Goal: Task Accomplishment & Management: Manage account settings

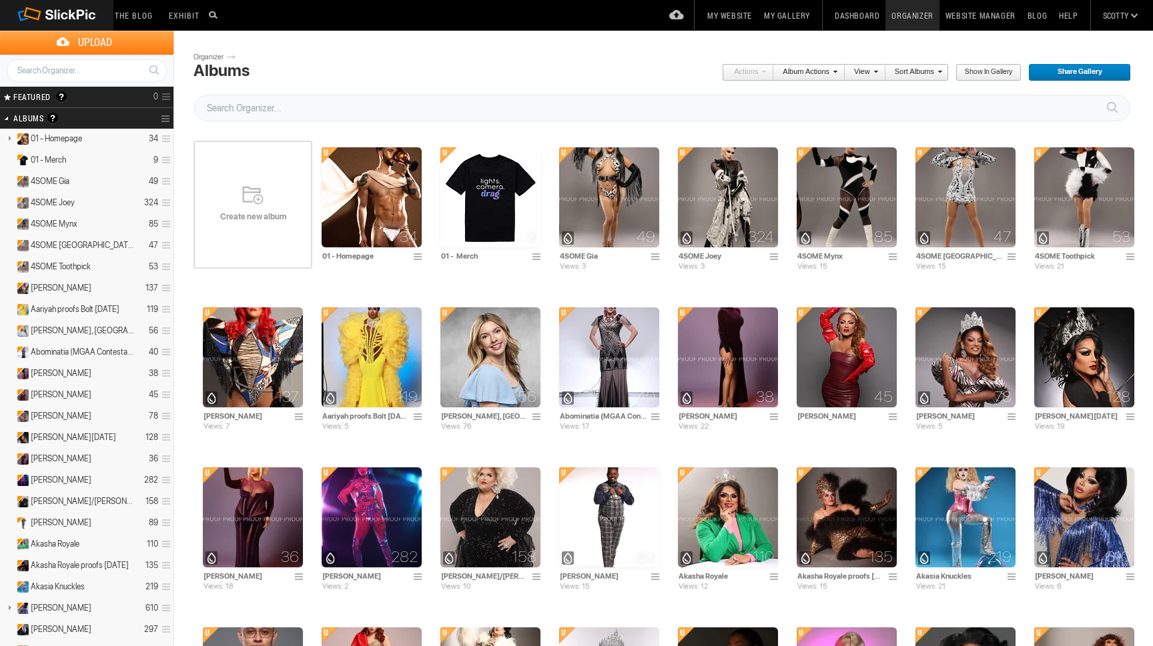
click at [125, 70] on input "text" at bounding box center [87, 70] width 160 height 23
type input "valentin"
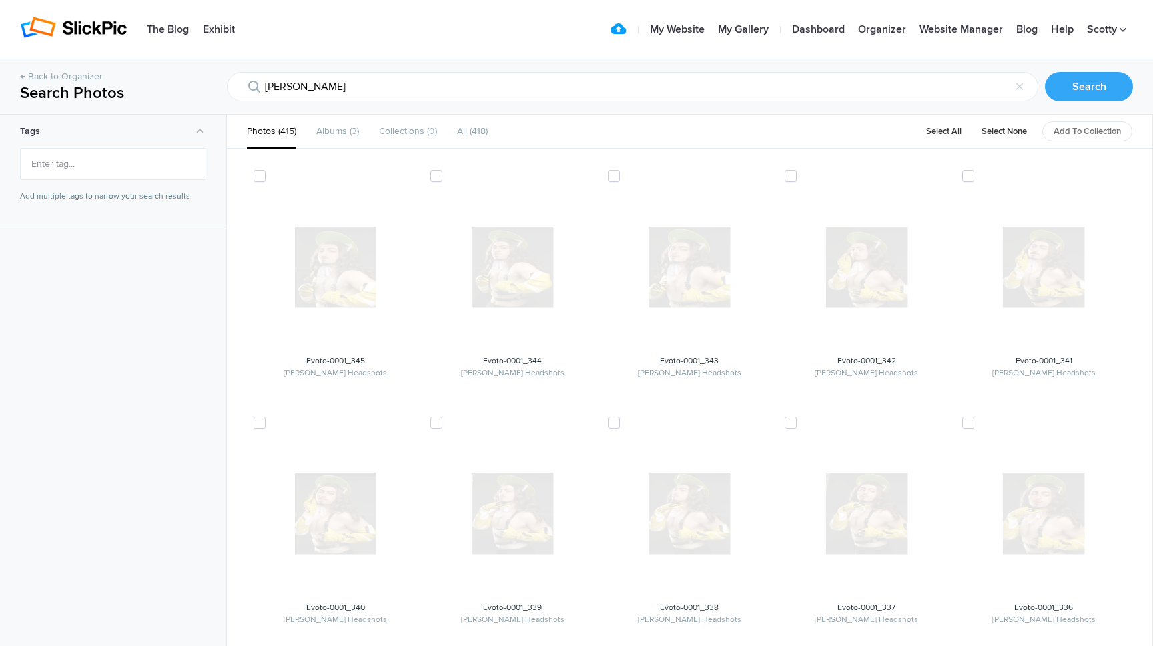
click at [125, 70] on div "← Back to Organizer" at bounding box center [113, 76] width 187 height 13
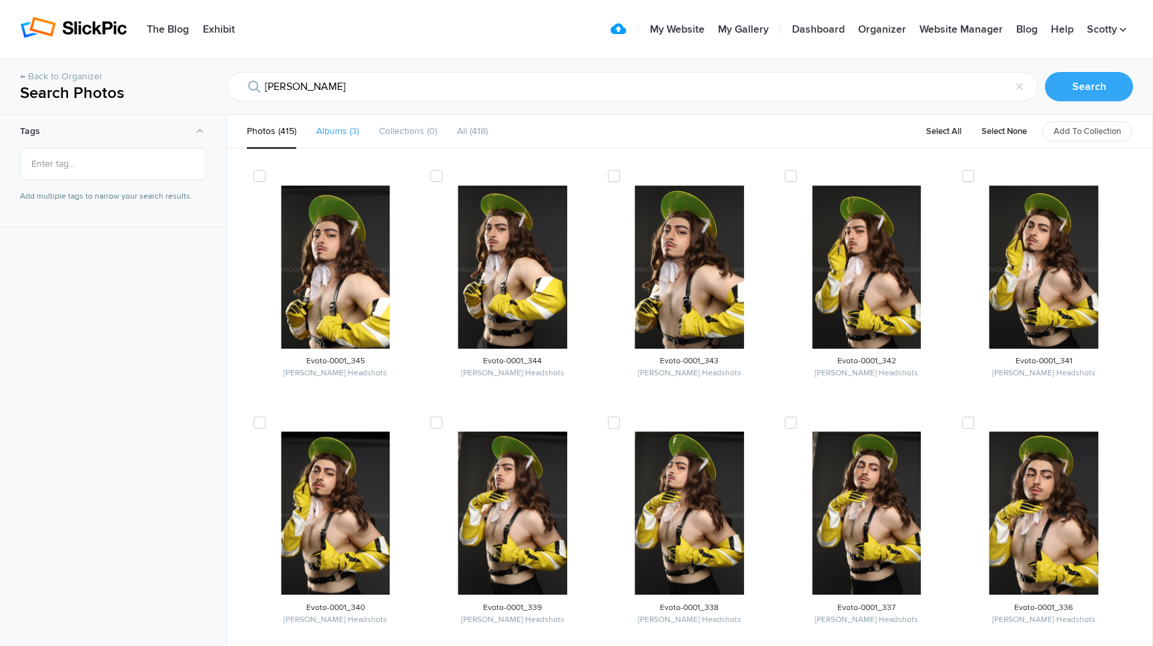
click at [336, 129] on b "Albums" at bounding box center [331, 130] width 31 height 11
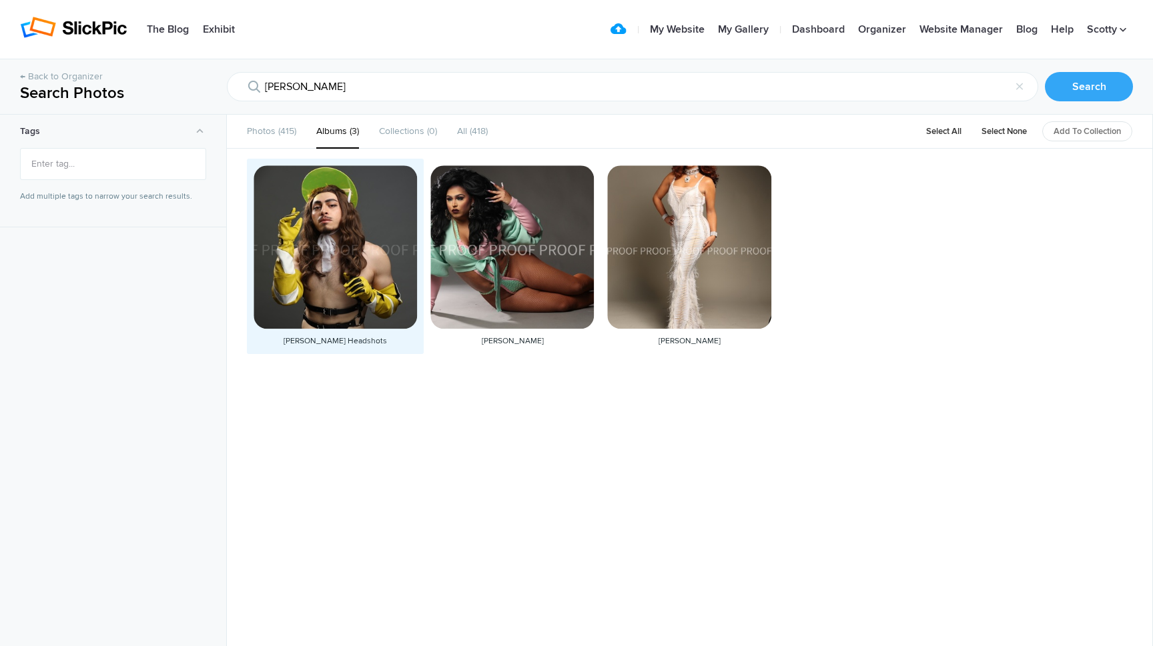
click at [343, 240] on div at bounding box center [334, 246] width 163 height 163
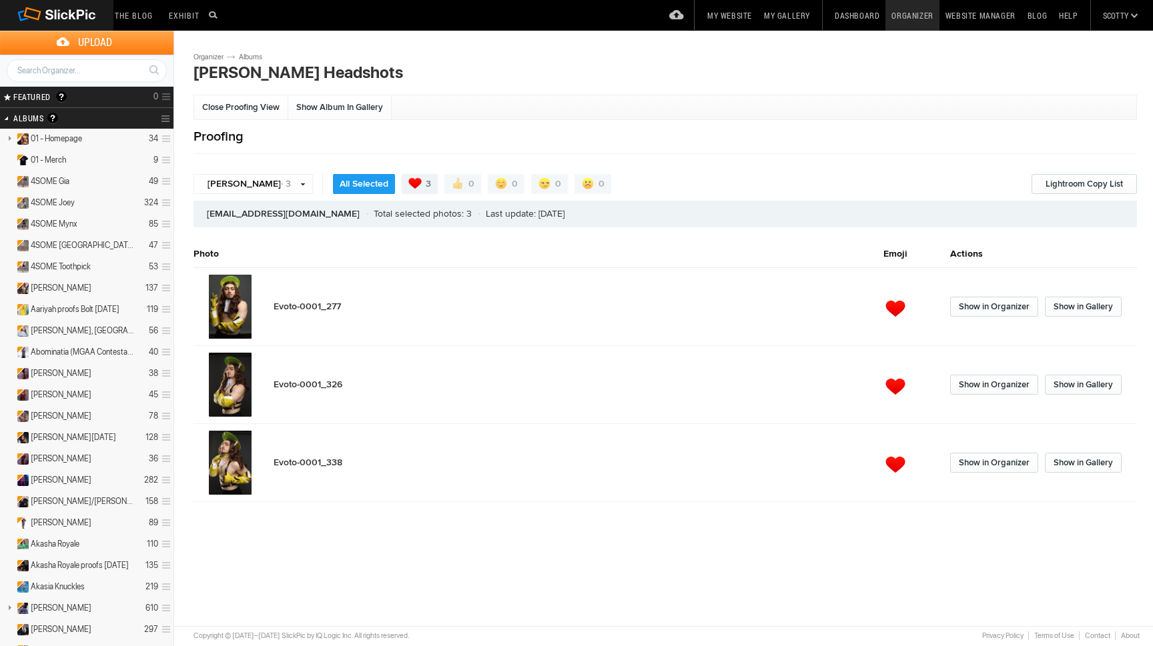
click at [317, 303] on span "Evoto-0001_277" at bounding box center [306, 306] width 67 height 11
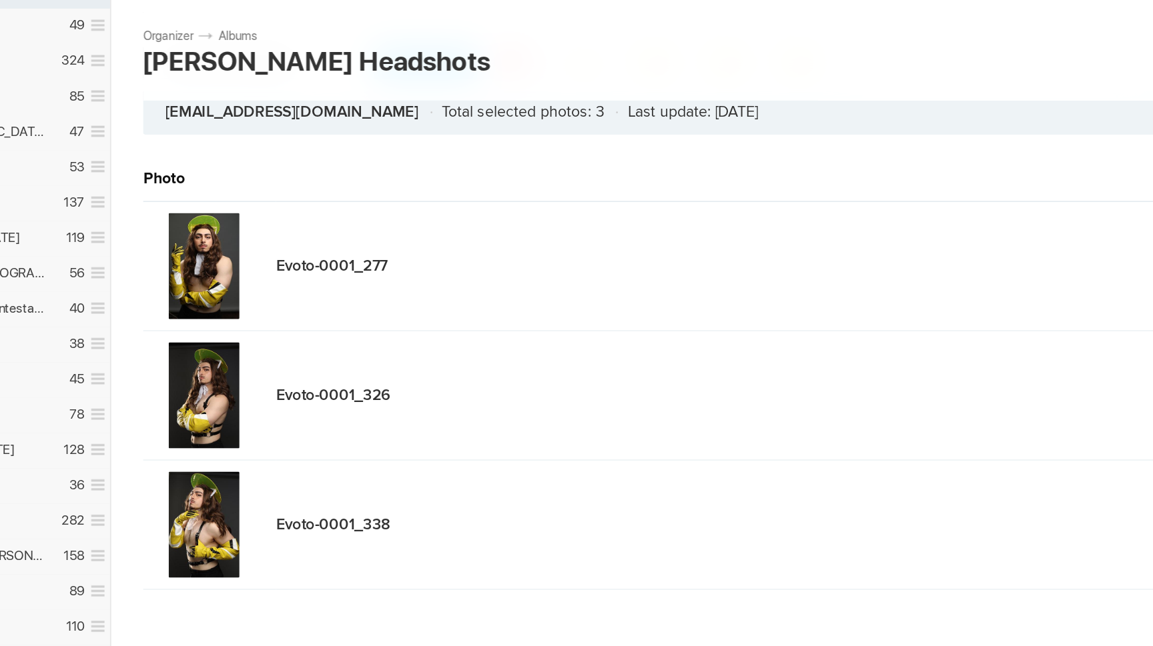
scroll to position [116, 0]
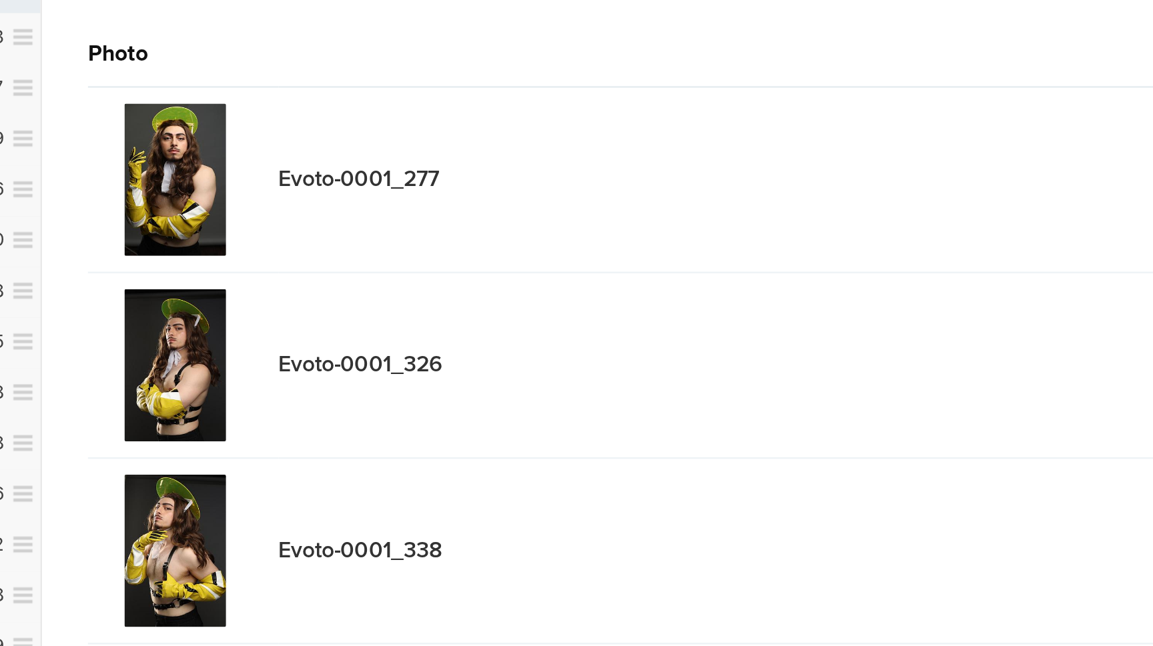
drag, startPoint x: 113, startPoint y: 194, endPoint x: 119, endPoint y: 184, distance: 11.7
click at [193, 184] on tbody "Evoto-0001_277 Show in Organizer Show in Gallery Evoto-0001_326 Show in Organiz…" at bounding box center [664, 289] width 943 height 234
click at [273, 328] on td "Evoto-0001_338" at bounding box center [578, 367] width 610 height 78
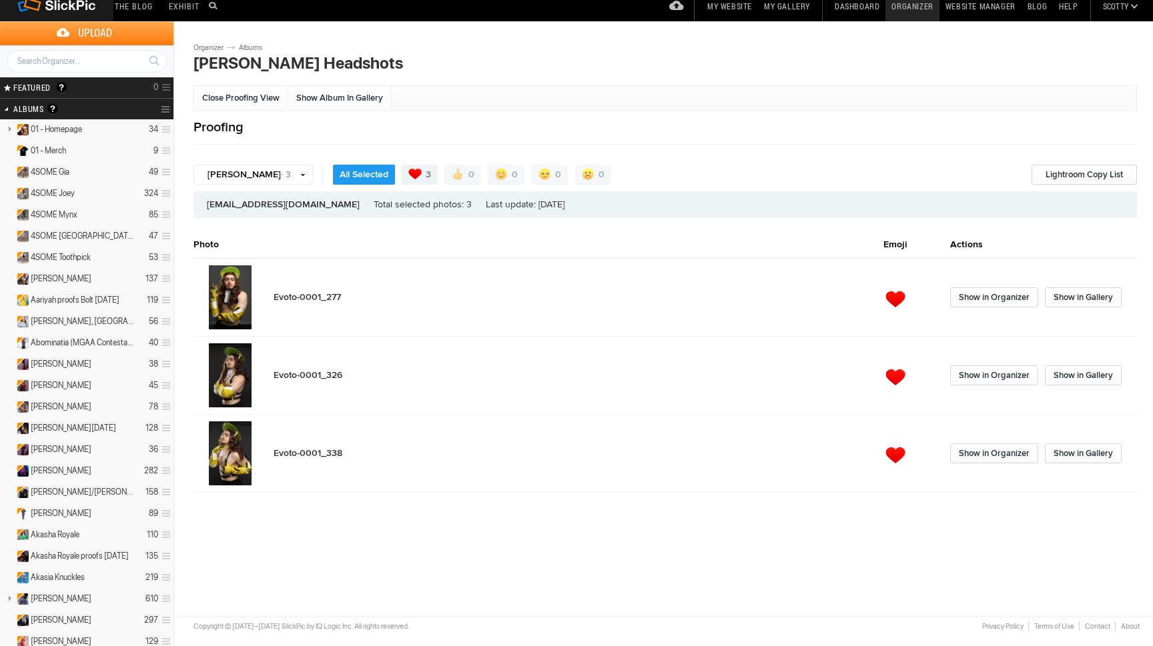
scroll to position [11, 0]
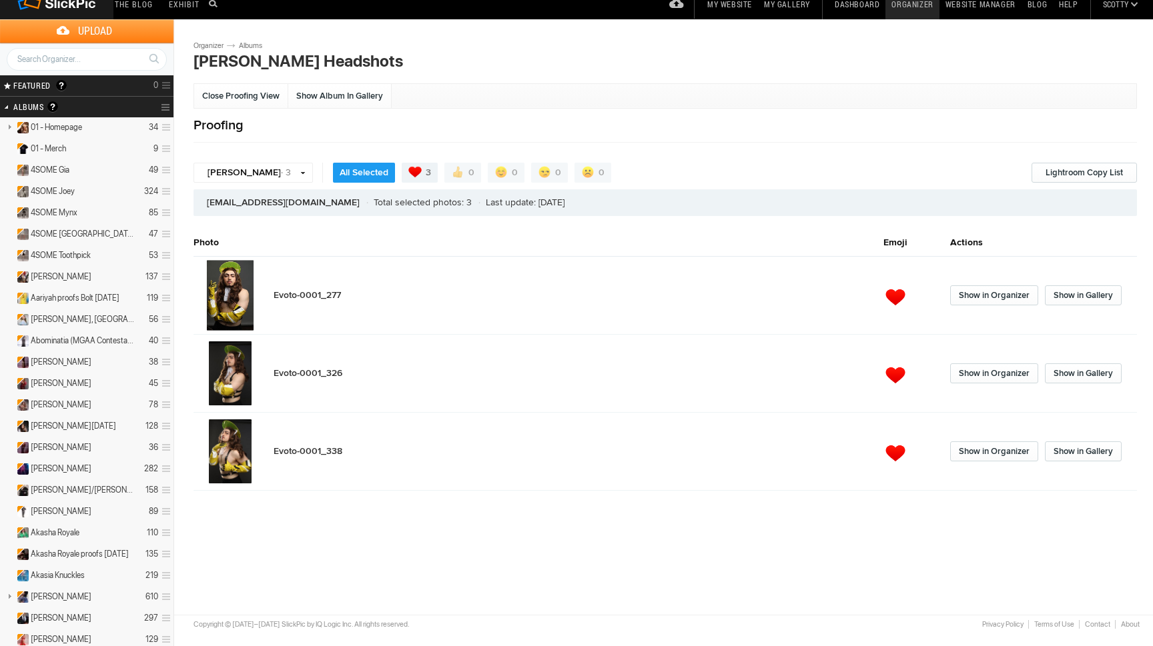
click at [231, 298] on img at bounding box center [230, 295] width 47 height 71
click at [291, 295] on span "Evoto-0001_277" at bounding box center [306, 294] width 67 height 11
click at [262, 177] on link "Valentin · 3" at bounding box center [252, 173] width 119 height 20
click at [268, 149] on div "Close Proofing View Show Album In Gallery Proofing Valentin · 3 Valentin · 3 Al…" at bounding box center [668, 288] width 950 height 406
click at [258, 99] on link "Close Proofing View" at bounding box center [241, 96] width 94 height 24
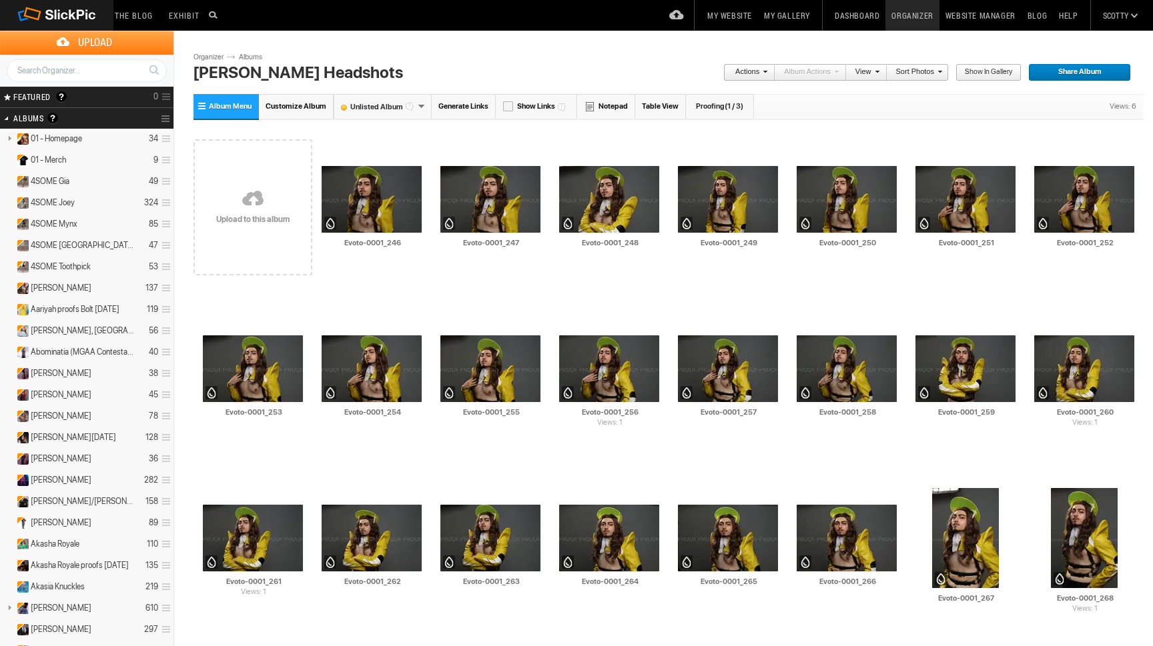
click at [930, 77] on link "Sort Photos" at bounding box center [913, 72] width 55 height 17
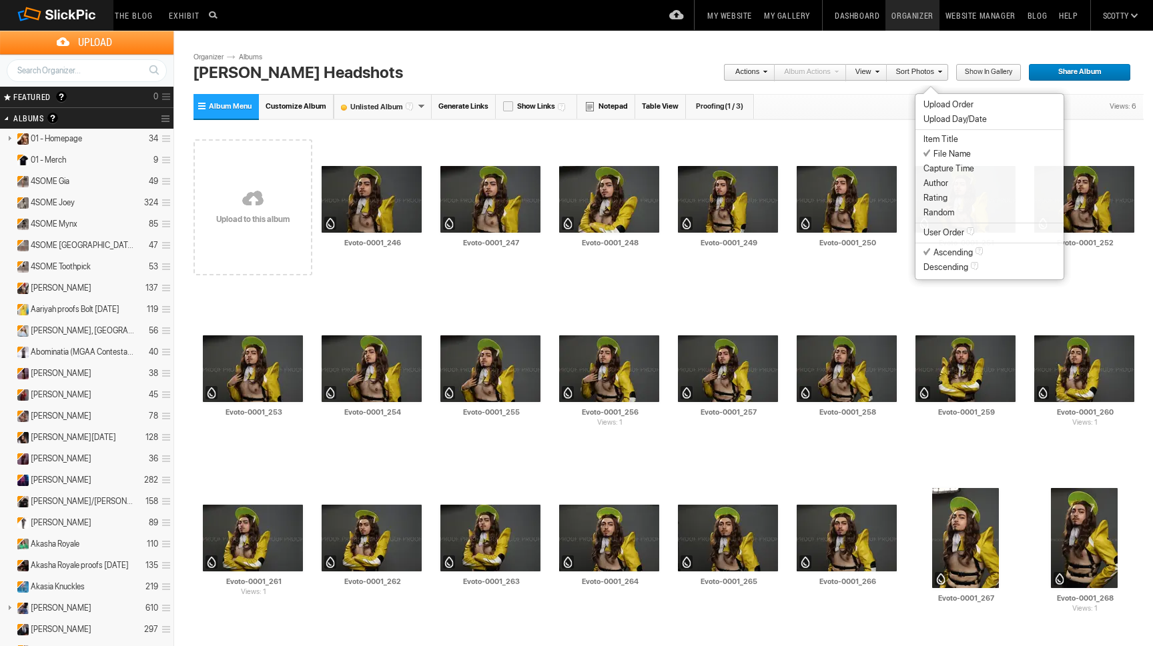
click at [944, 173] on span "Capture Time" at bounding box center [948, 168] width 51 height 11
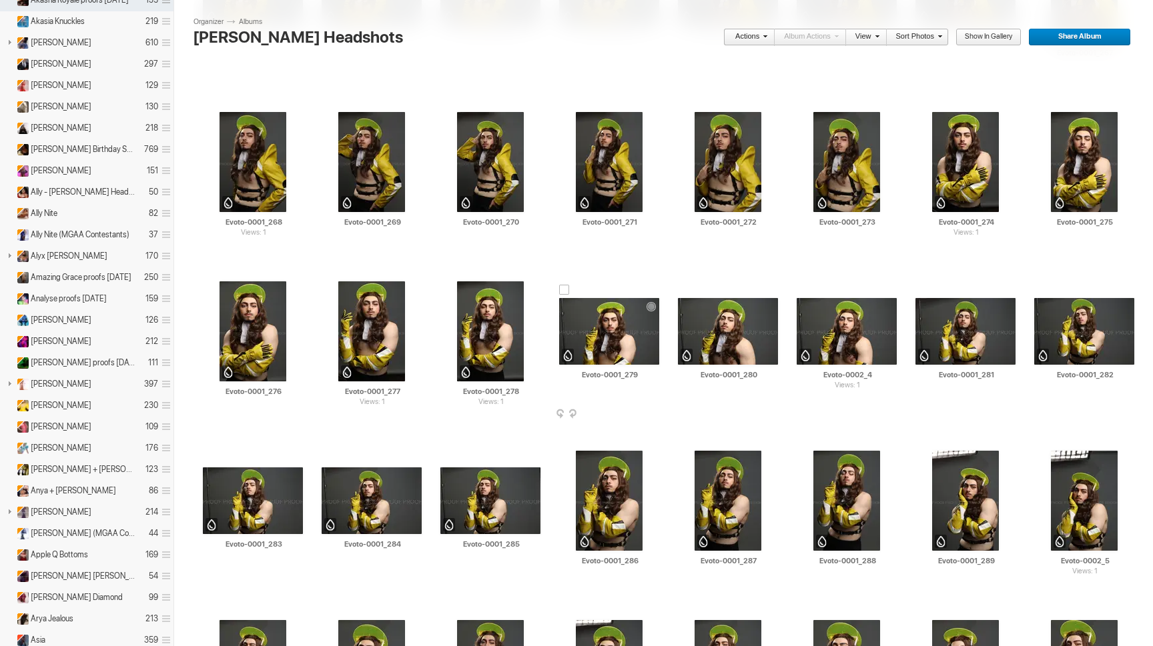
scroll to position [547, 0]
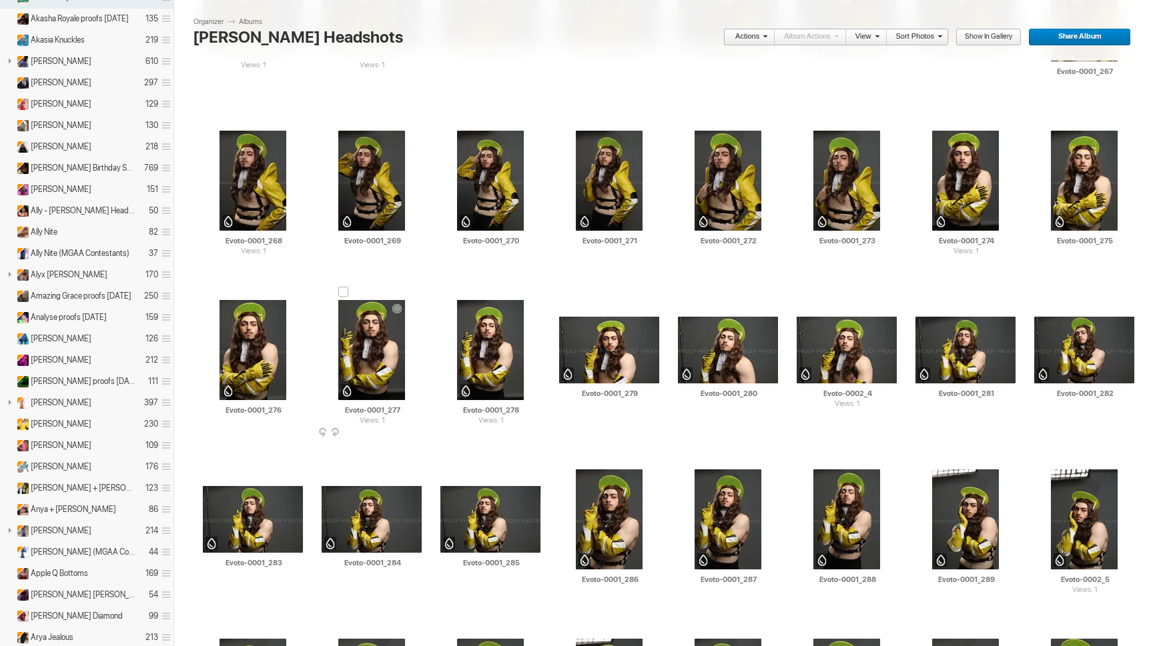
click at [419, 432] on span at bounding box center [420, 433] width 13 height 11
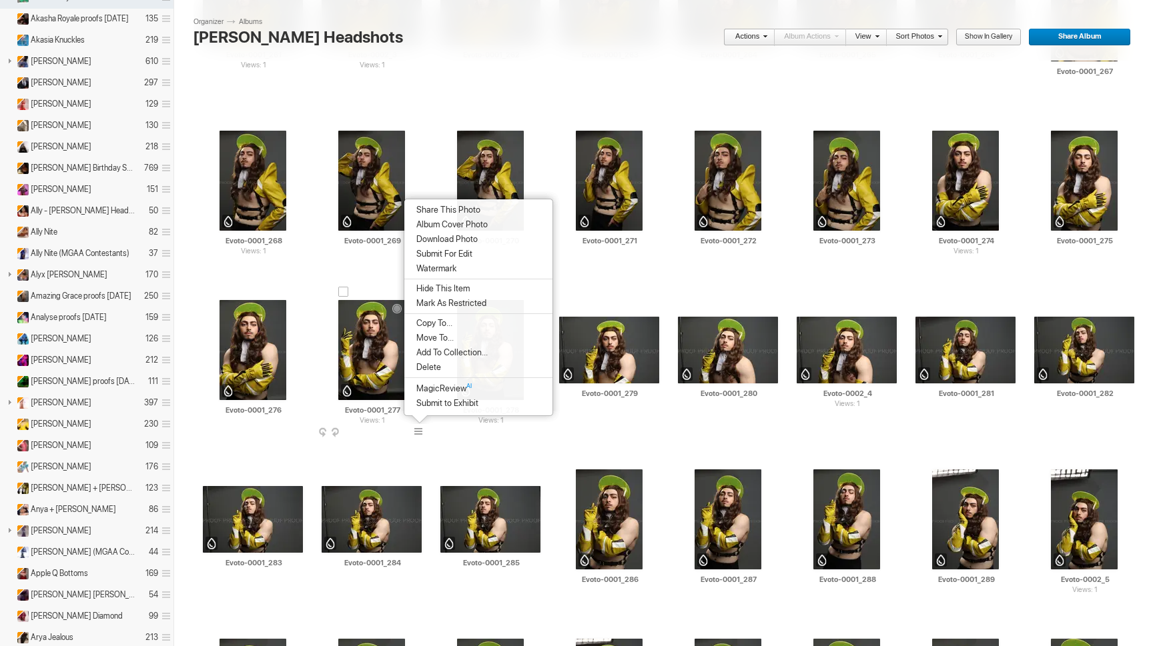
click at [386, 348] on img at bounding box center [371, 350] width 67 height 100
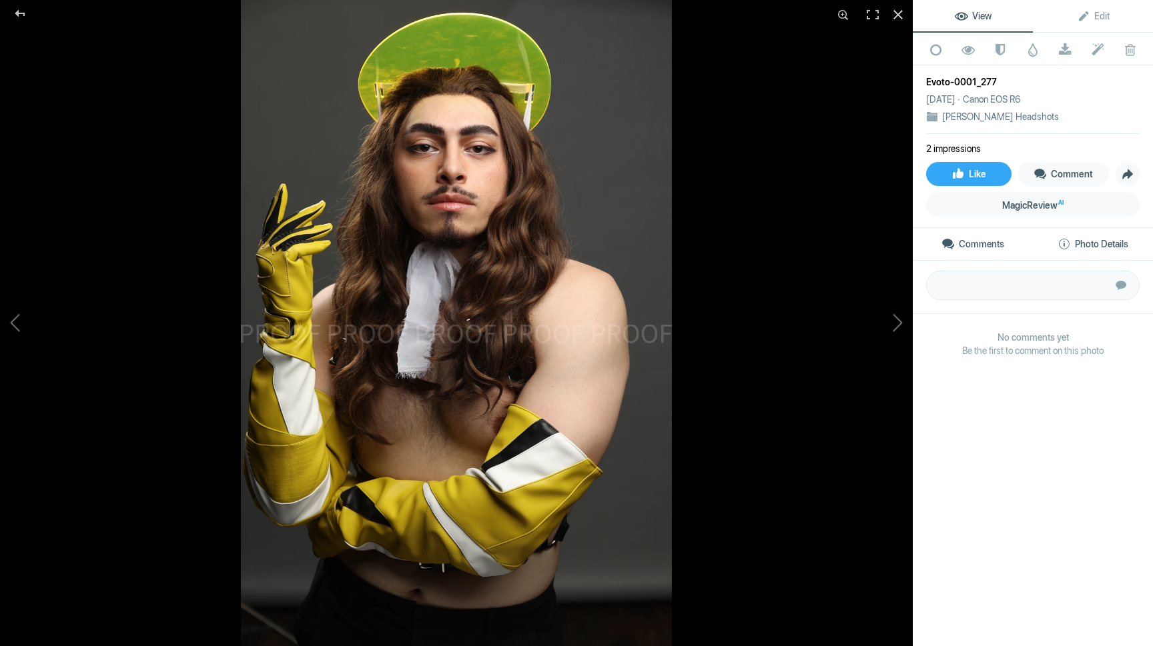
click at [1070, 239] on span "Photo Details" at bounding box center [1092, 244] width 71 height 11
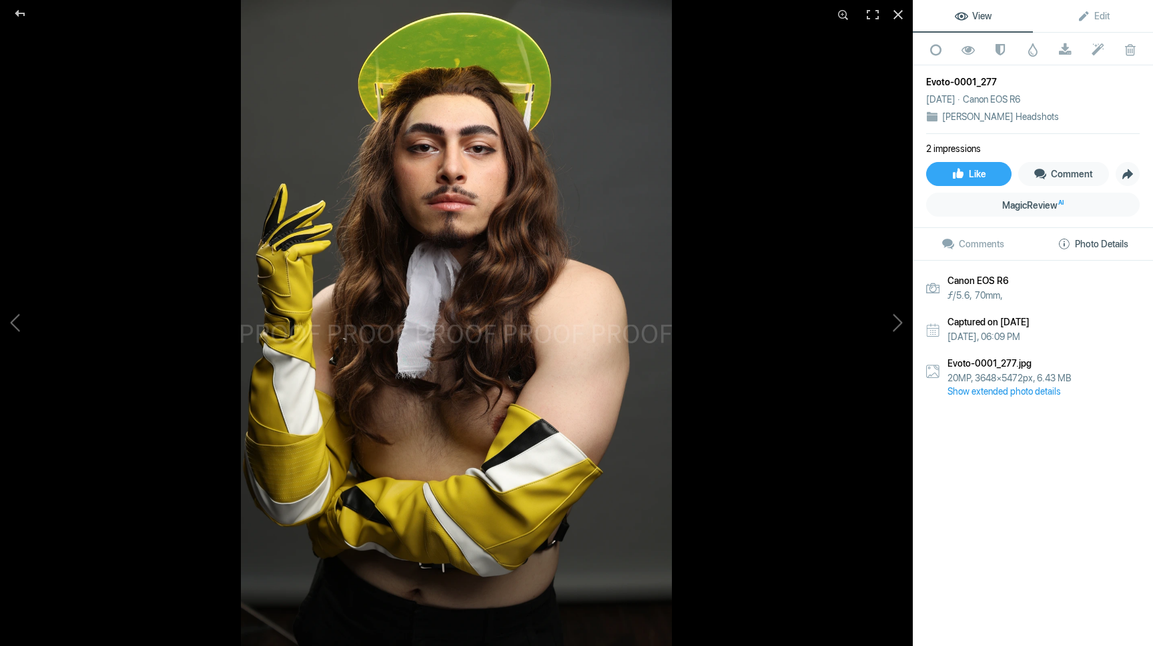
click at [997, 398] on link "Show extended photo details" at bounding box center [1043, 391] width 192 height 13
click at [896, 21] on div at bounding box center [897, 14] width 29 height 29
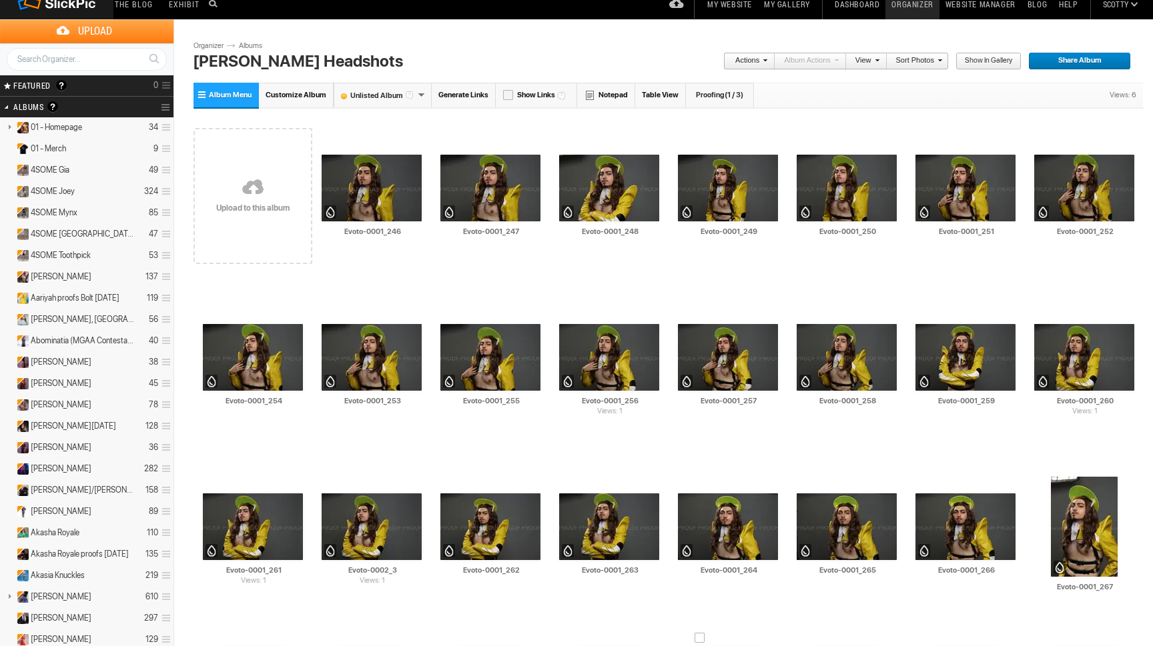
scroll to position [0, 0]
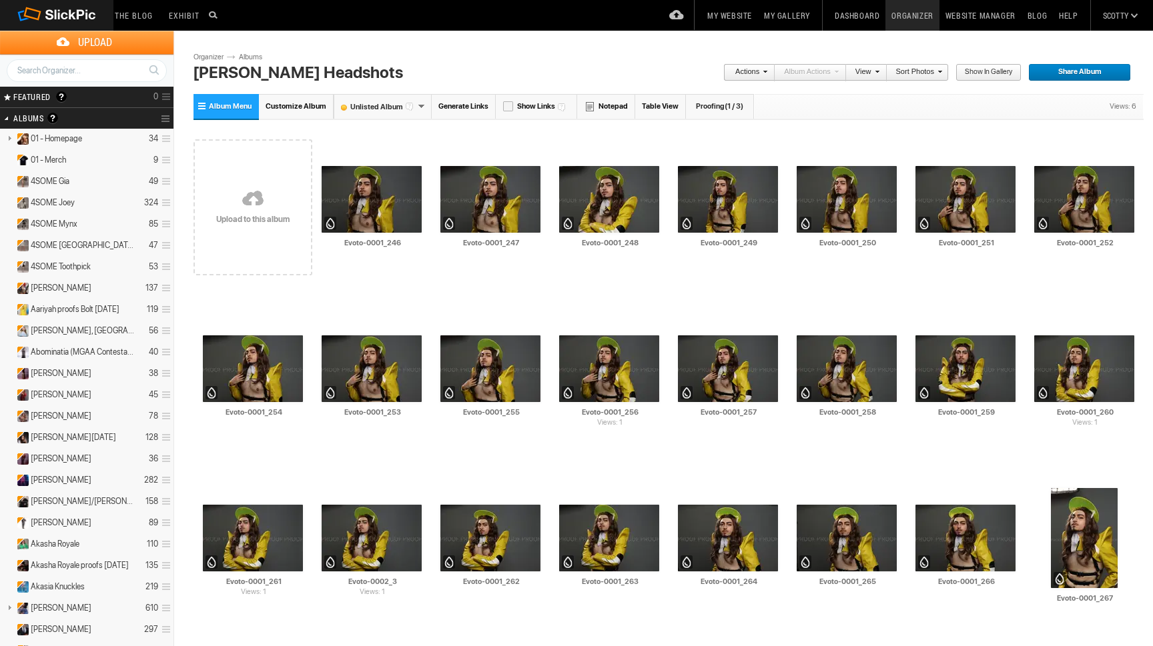
drag, startPoint x: 1079, startPoint y: 636, endPoint x: 662, endPoint y: 52, distance: 717.8
click at [662, 52] on div "Upload Get Adobe® Lightroom® plug-in here Search FEATURED GALLERY Visible Invis…" at bounding box center [576, 54] width 1153 height 47
click at [724, 103] on span "(1 / 3)" at bounding box center [733, 106] width 19 height 9
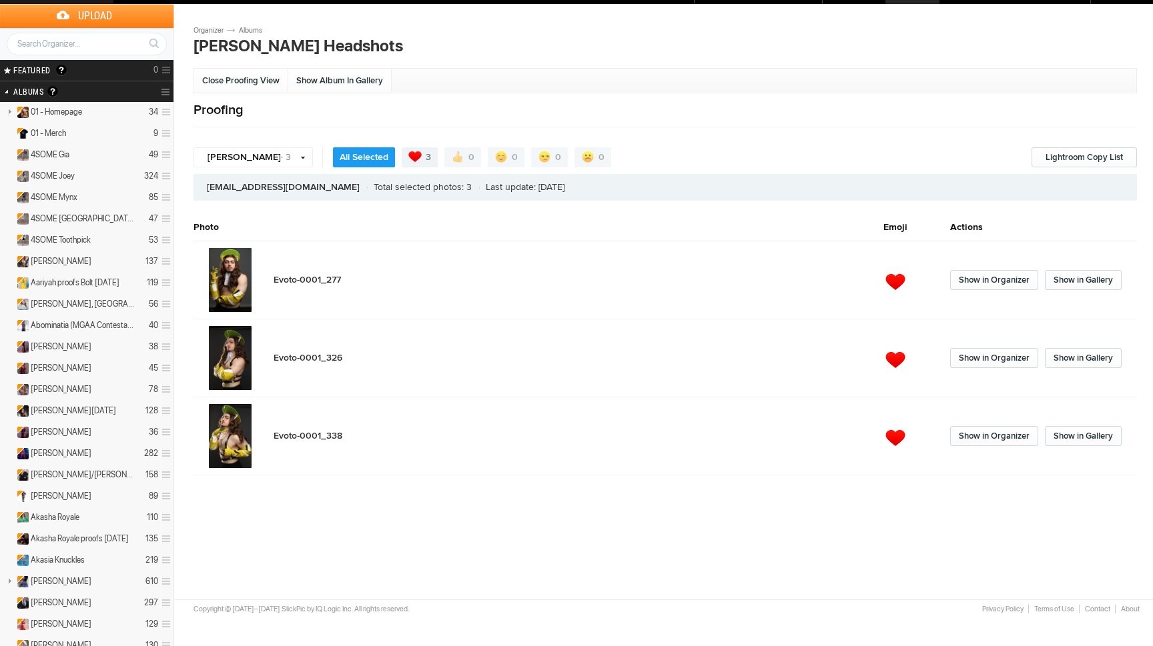
scroll to position [36, 0]
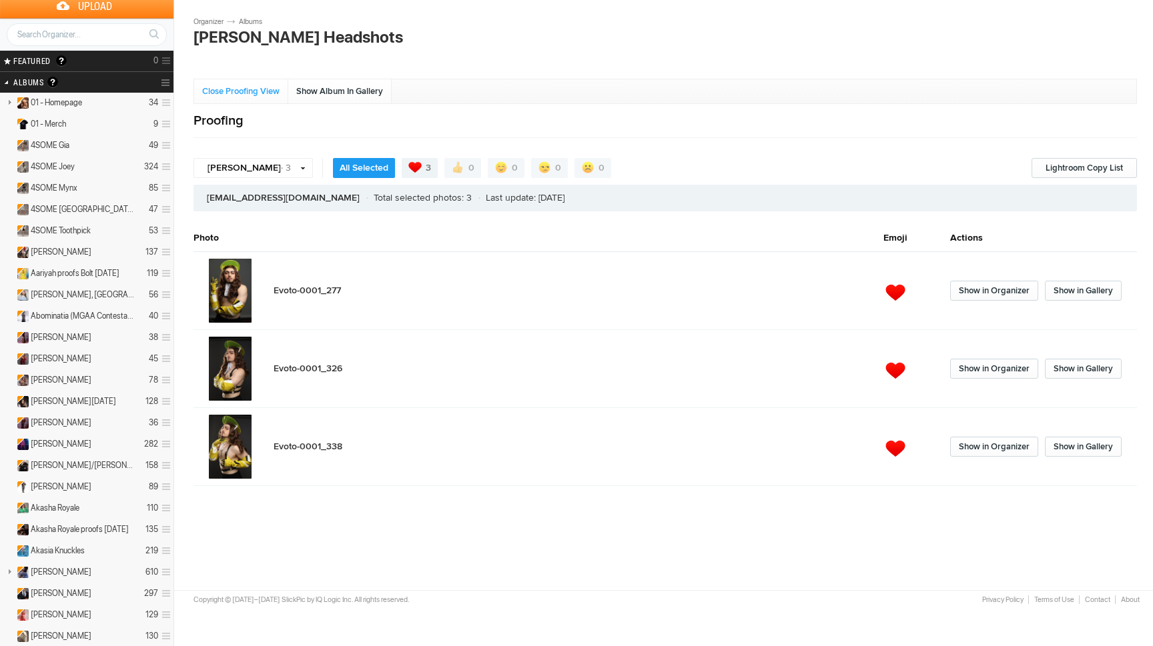
click at [235, 91] on link "Close Proofing View" at bounding box center [241, 91] width 94 height 24
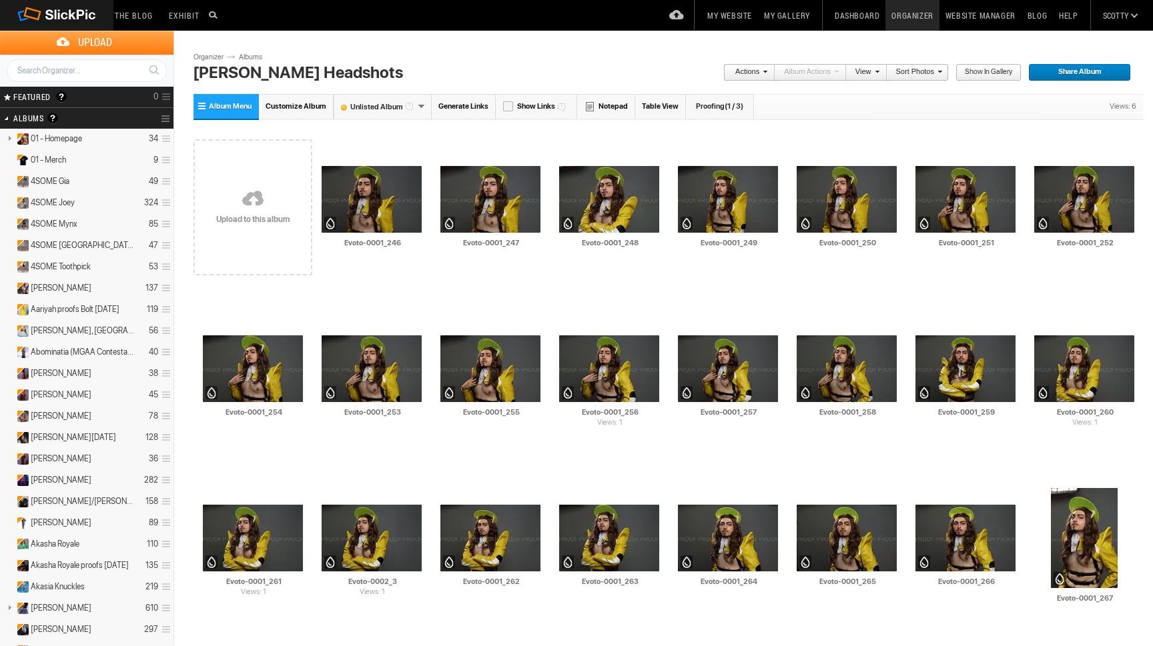
click at [712, 109] on link "Proofing (1 / 3)" at bounding box center [720, 106] width 68 height 25
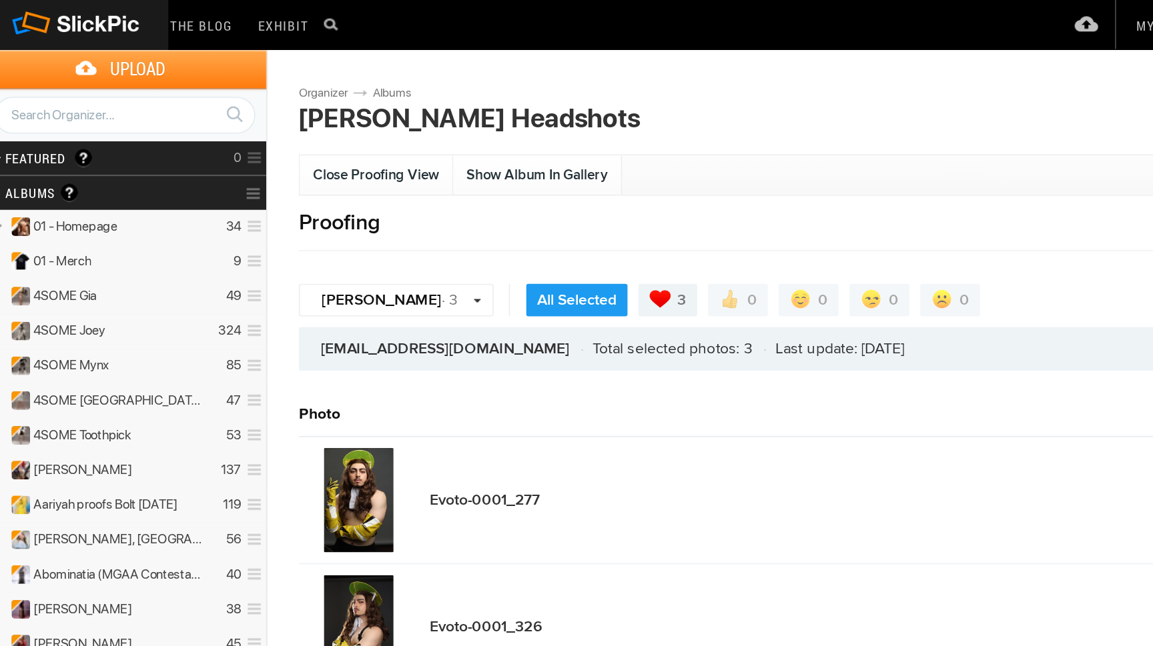
click at [225, 111] on link "Close Proofing View" at bounding box center [241, 107] width 94 height 24
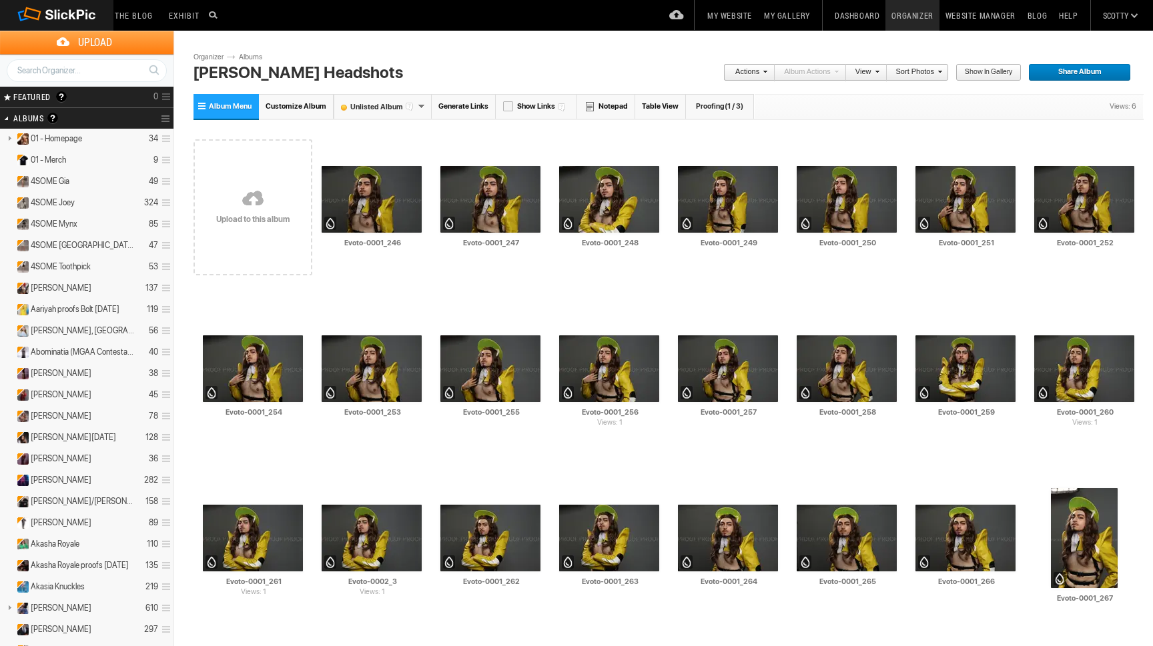
click at [727, 103] on span "(1 / 3)" at bounding box center [733, 106] width 19 height 9
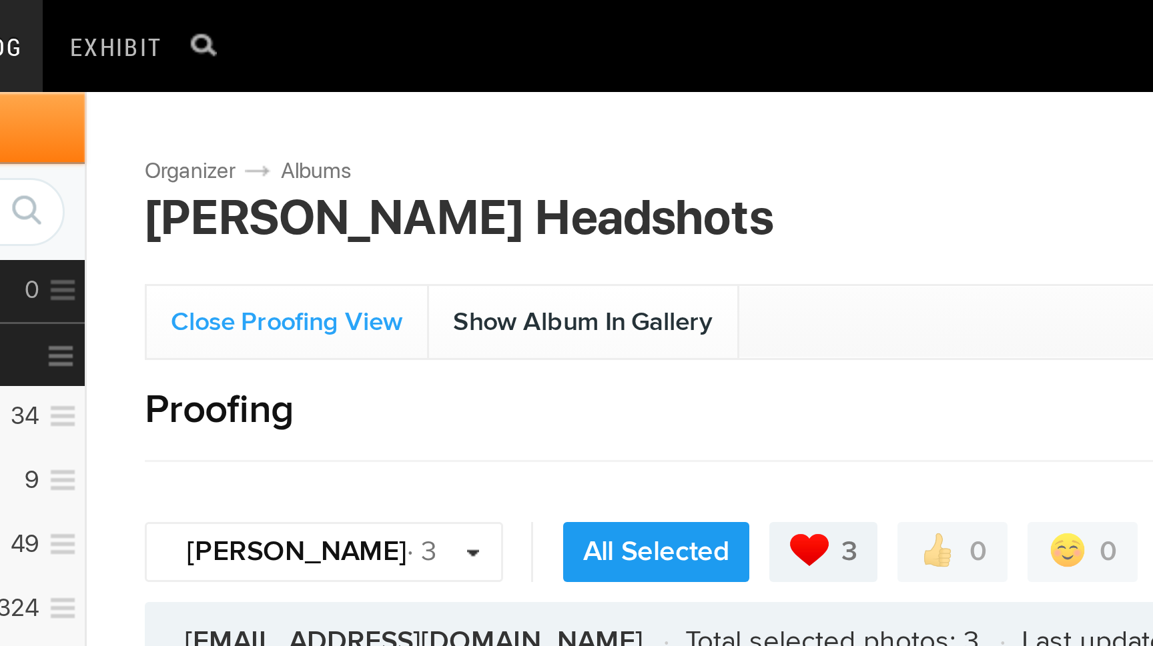
click at [194, 103] on link "Close Proofing View" at bounding box center [241, 107] width 94 height 24
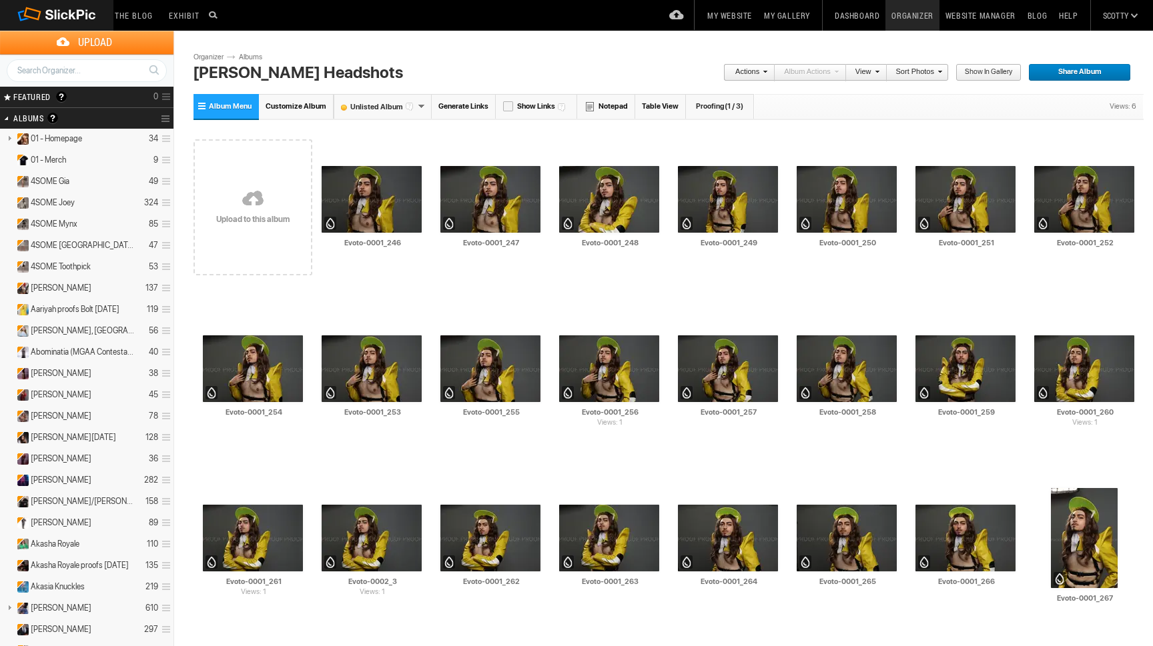
click at [734, 103] on span "(1 / 3)" at bounding box center [733, 106] width 19 height 9
